Goal: Navigation & Orientation: Find specific page/section

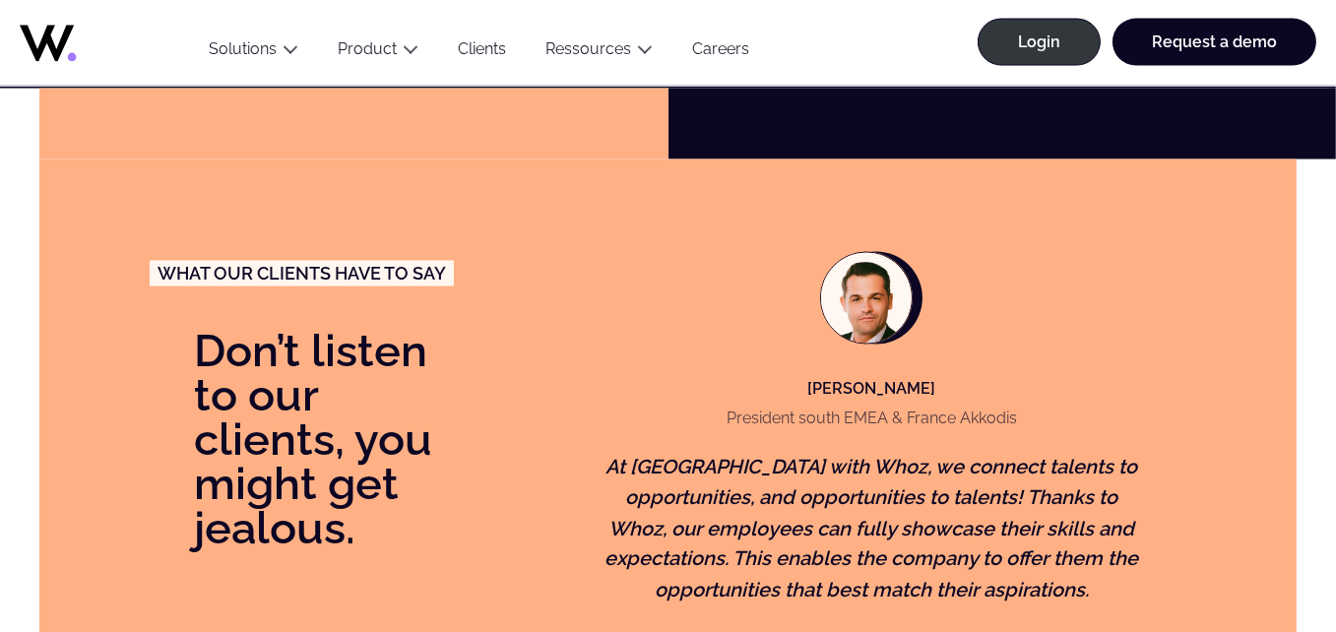
scroll to position [4234, 0]
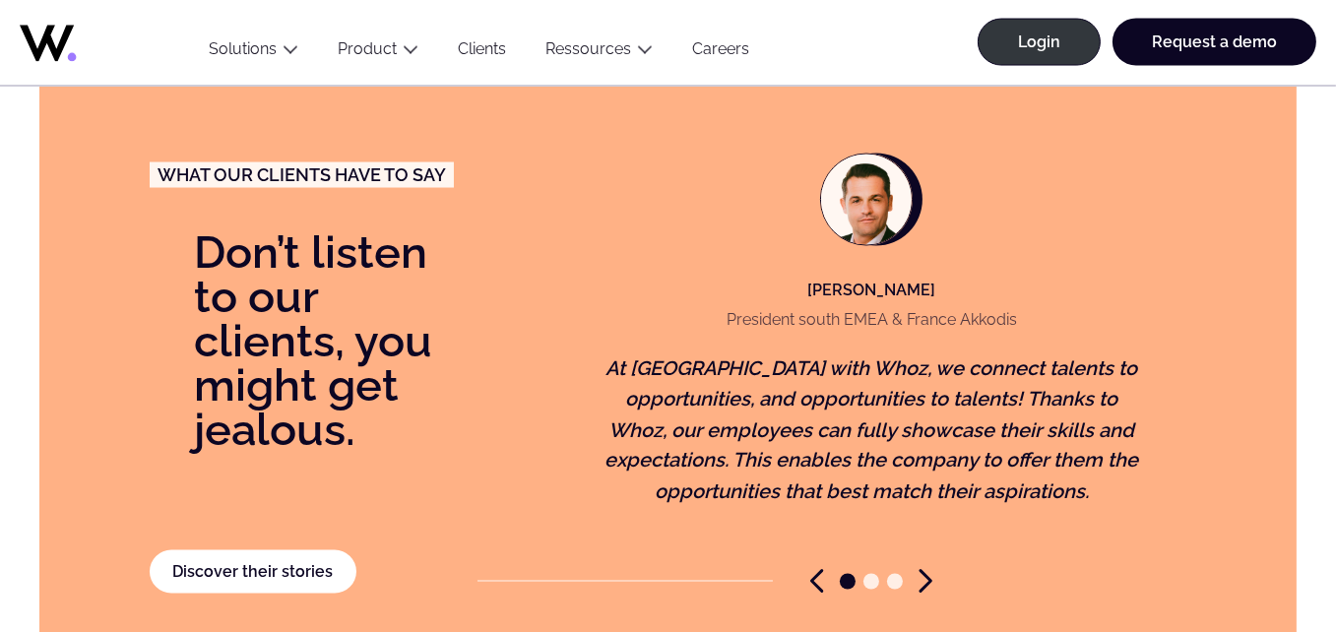
click at [920, 576] on icon "Next slide" at bounding box center [926, 581] width 14 height 25
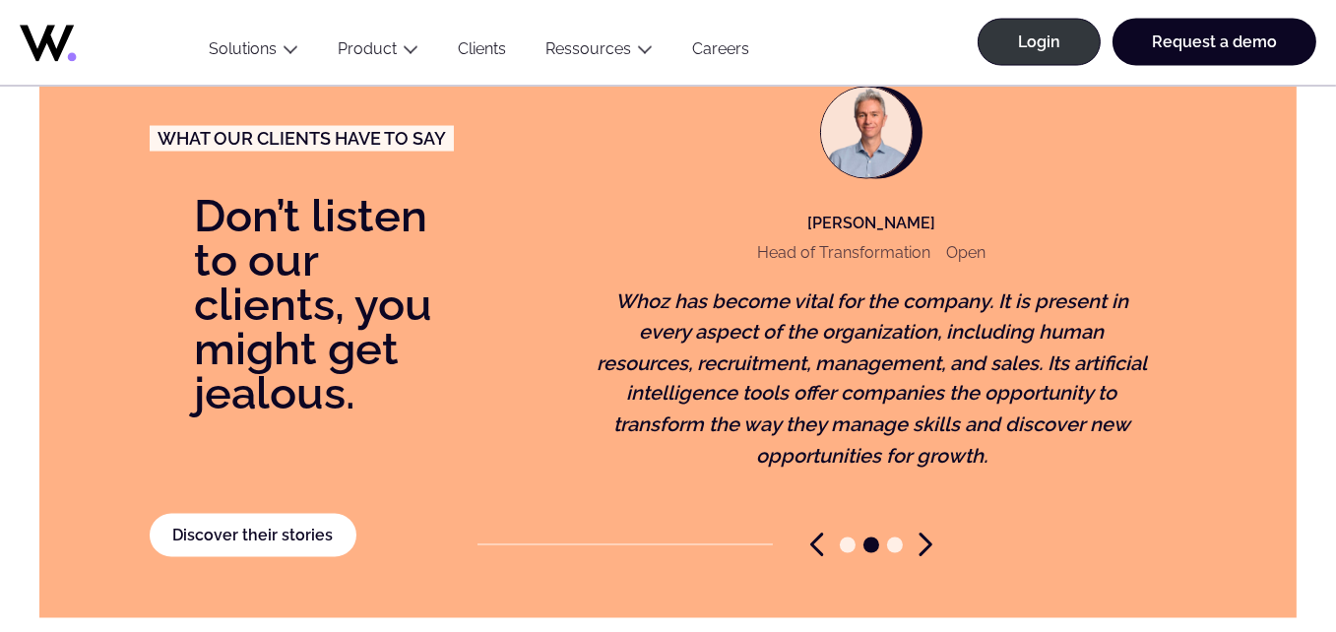
scroll to position [4333, 0]
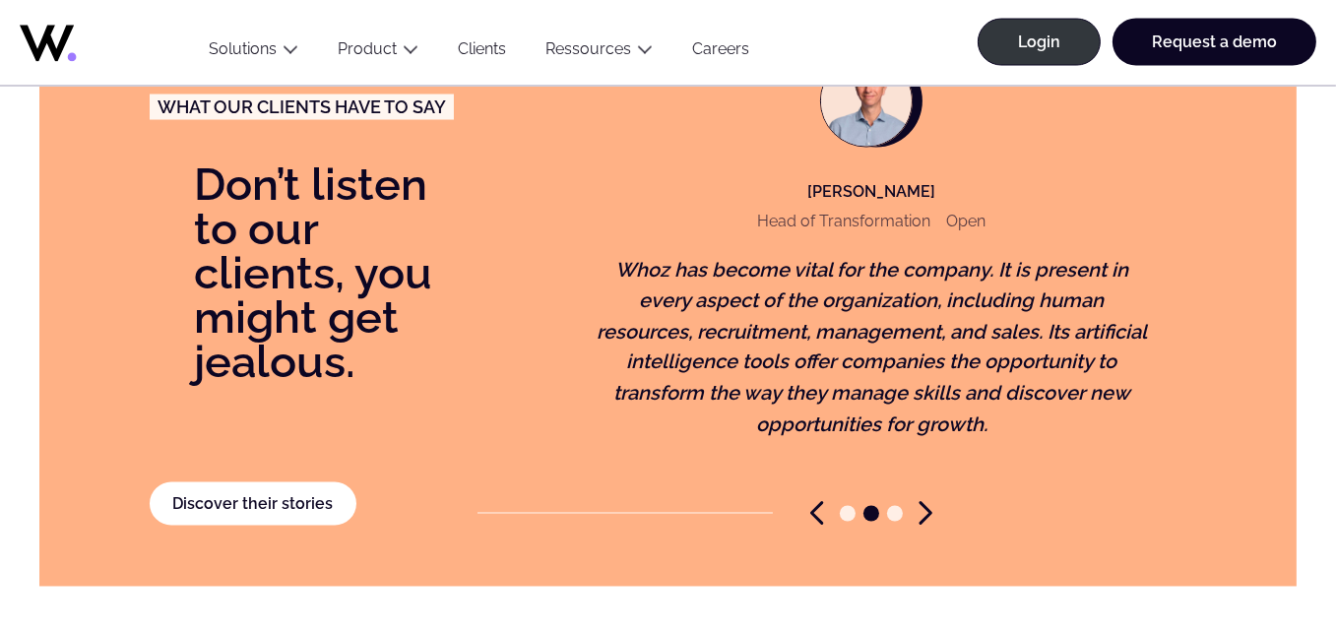
click at [922, 520] on icon "Next slide" at bounding box center [926, 513] width 14 height 25
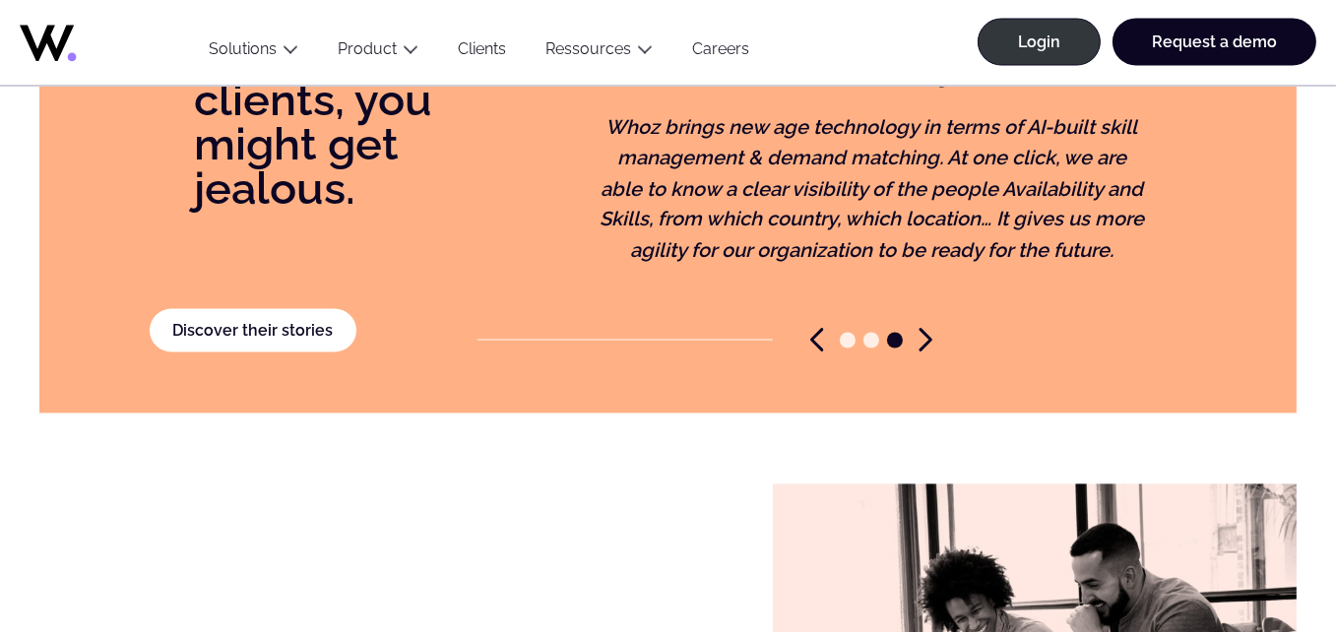
scroll to position [4530, 0]
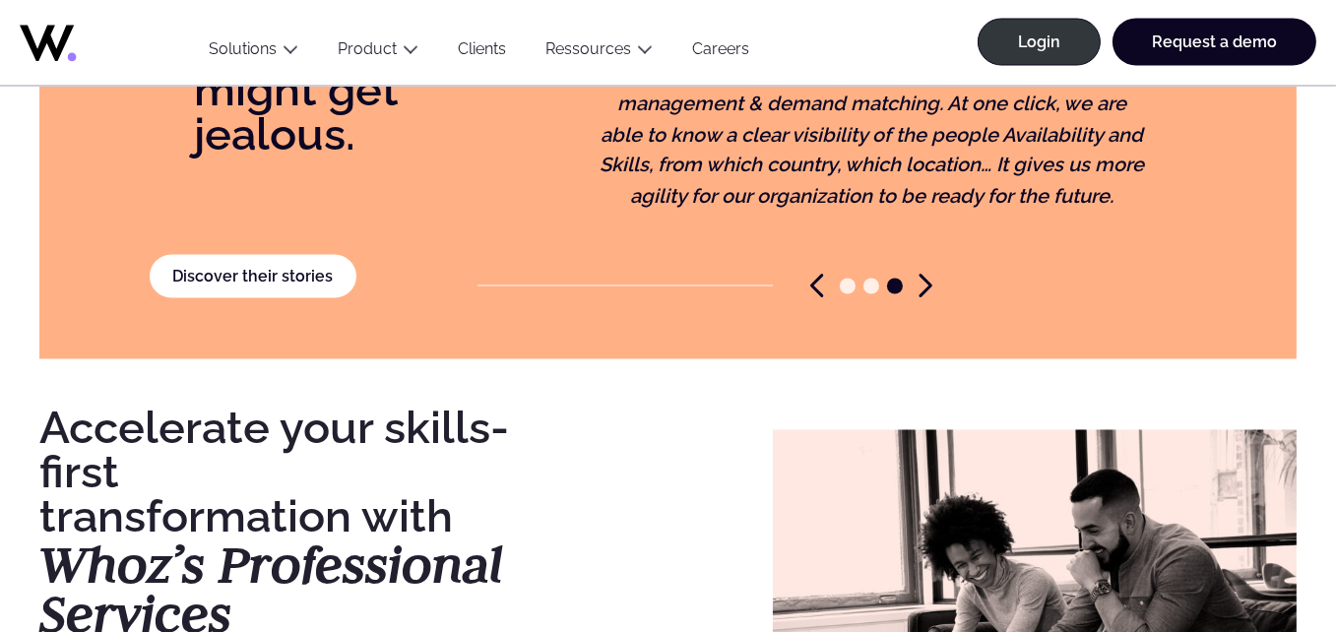
click at [923, 279] on icon "Next slide" at bounding box center [926, 286] width 10 height 21
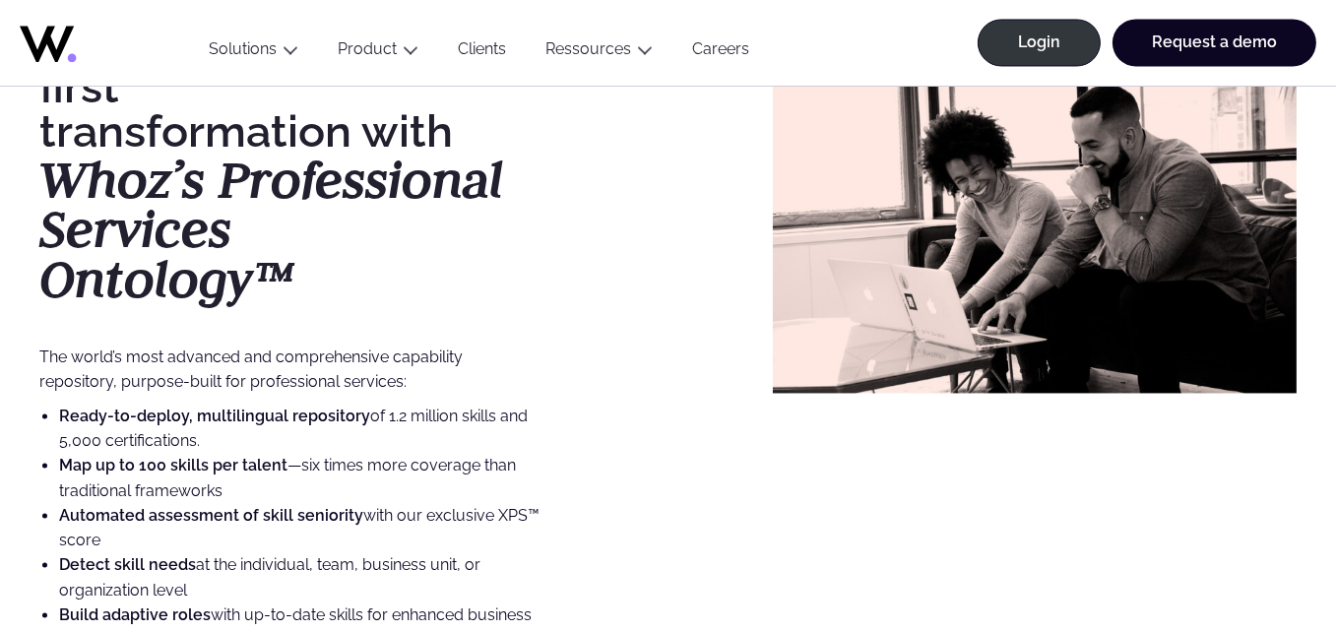
scroll to position [4924, 0]
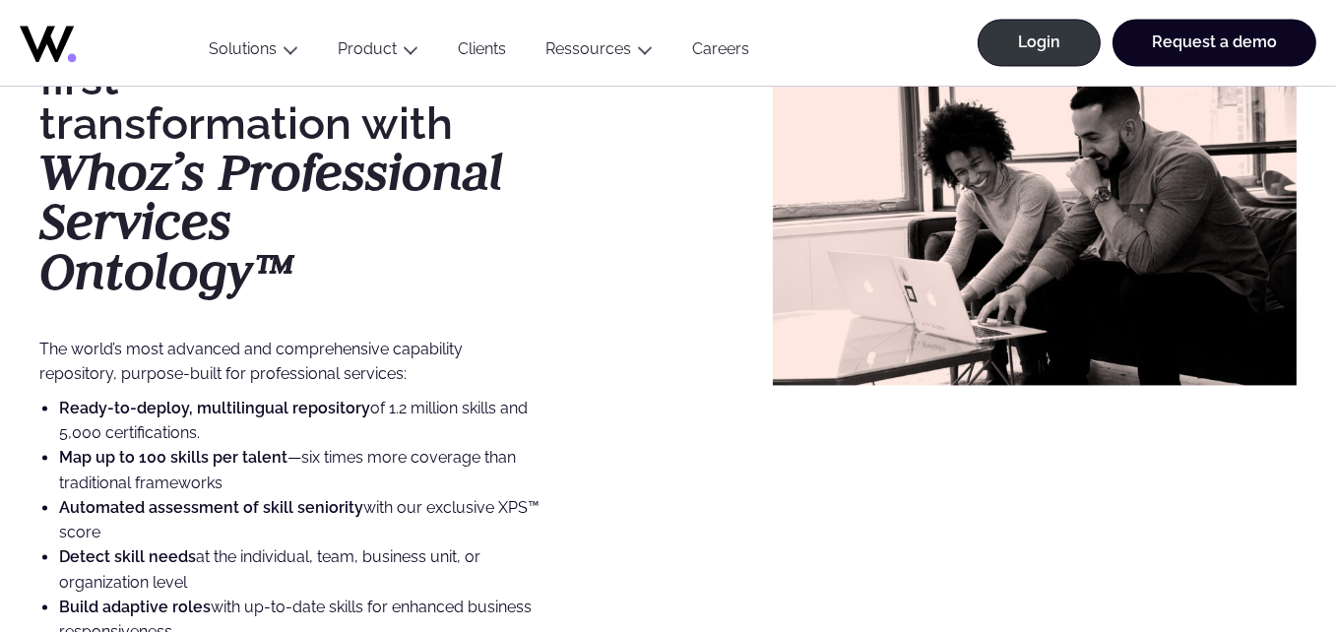
click at [297, 419] on li "Ready-to-deploy, multilingual repository of 1.2 million skills and 5,000 certif…" at bounding box center [311, 421] width 504 height 50
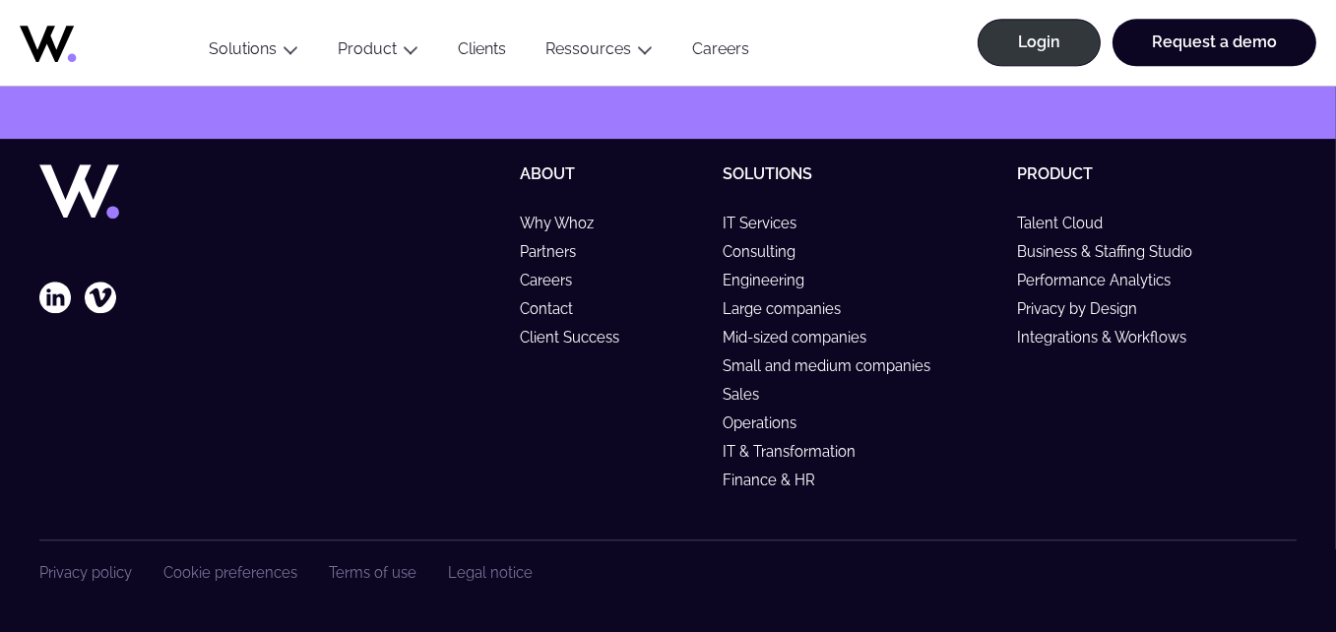
scroll to position [6209, 0]
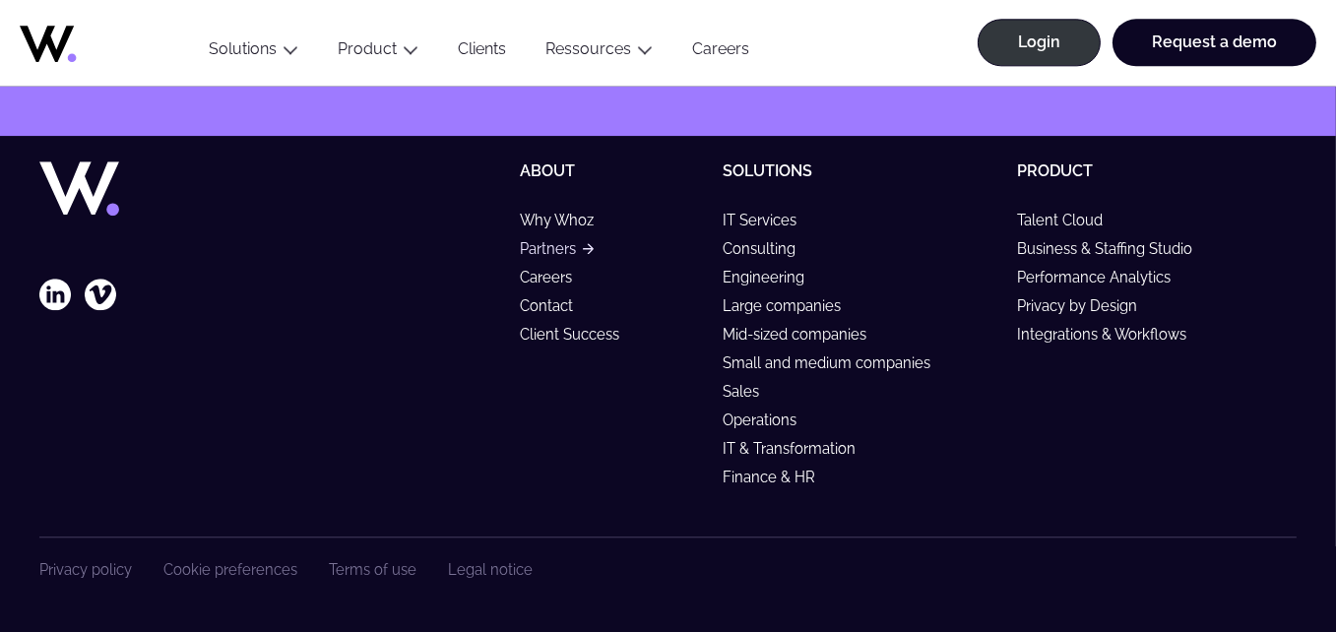
click at [558, 244] on link "Partners" at bounding box center [557, 248] width 74 height 17
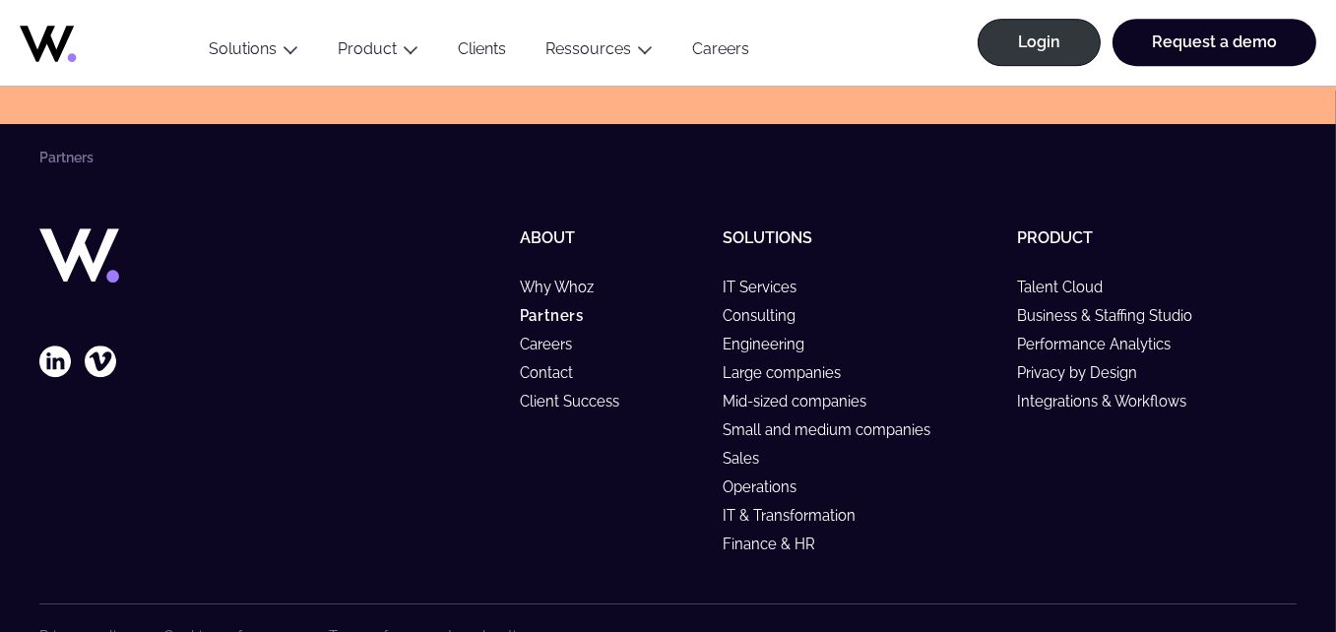
scroll to position [7681, 0]
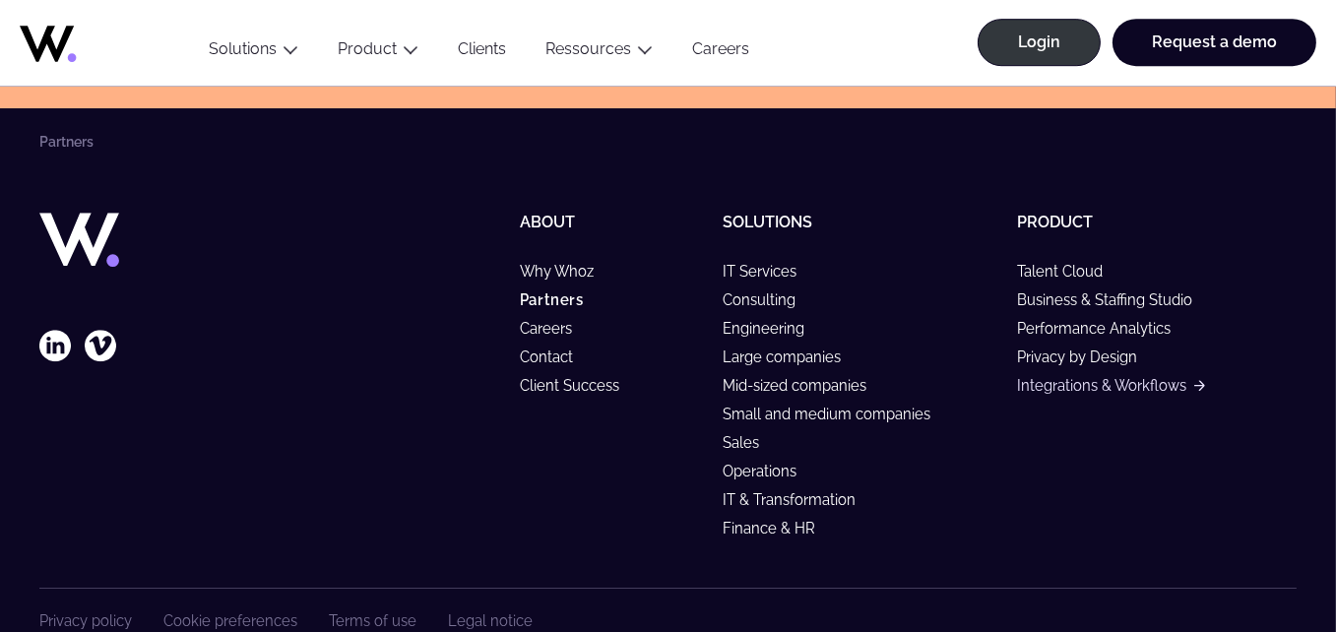
click at [1068, 389] on link "Integrations & Workflows" at bounding box center [1110, 385] width 187 height 17
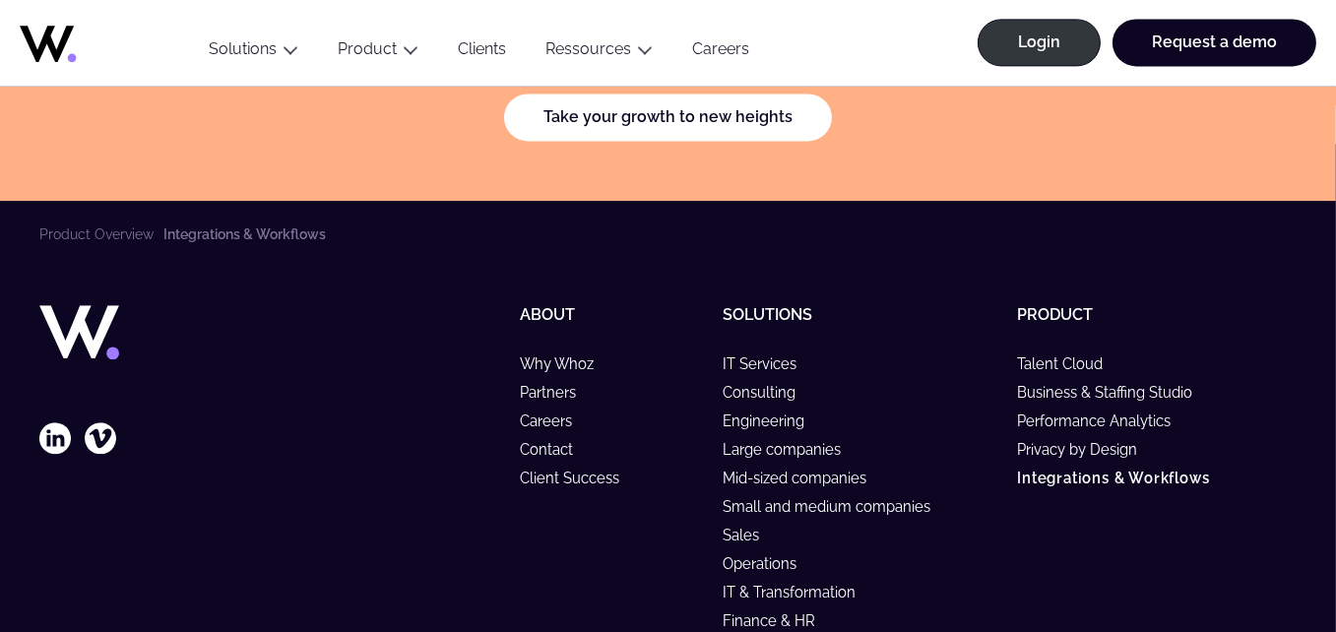
scroll to position [5768, 0]
